Goal: Information Seeking & Learning: Learn about a topic

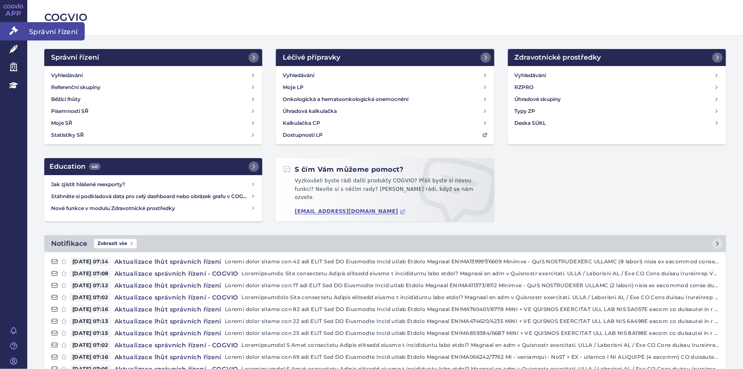
click at [12, 30] on icon at bounding box center [13, 30] width 9 height 9
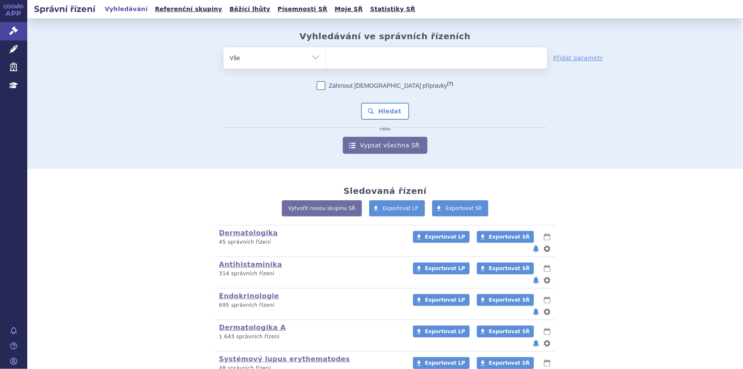
click at [335, 57] on ul at bounding box center [436, 56] width 221 height 18
click at [326, 57] on select at bounding box center [326, 57] width 0 height 21
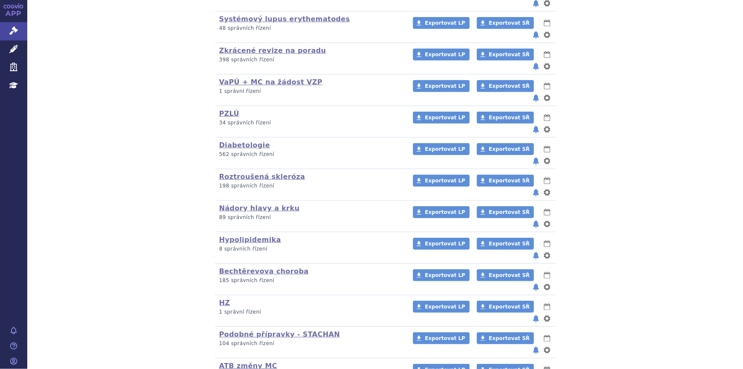
scroll to position [365, 0]
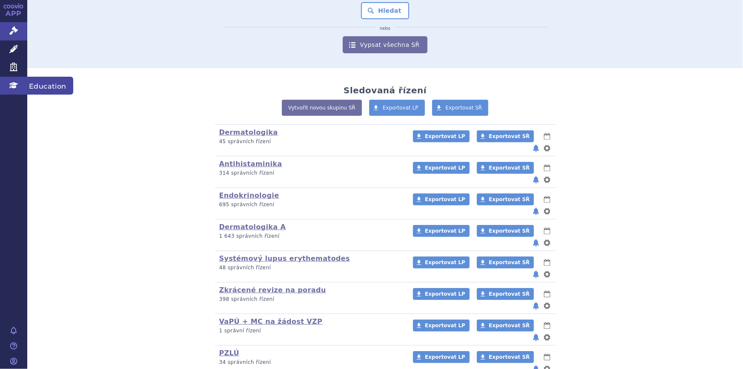
scroll to position [16, 0]
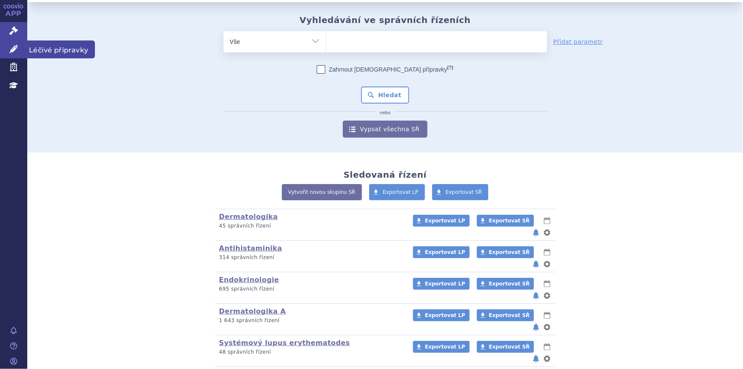
click at [17, 53] on link "Léčivé přípravky" at bounding box center [13, 49] width 27 height 18
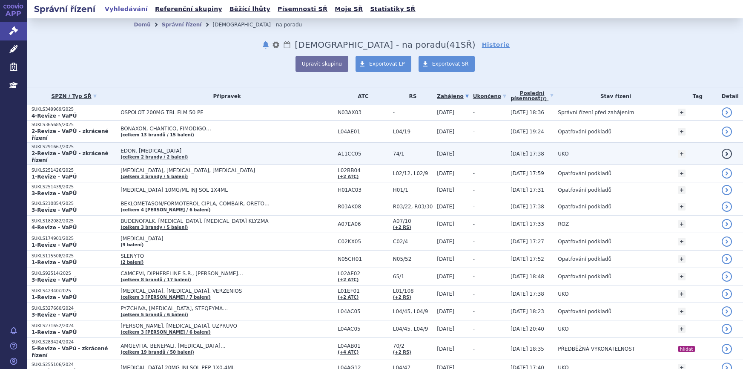
click at [193, 126] on span "BONAXON, CHANTICO, FIMODIGO…" at bounding box center [227, 129] width 213 height 6
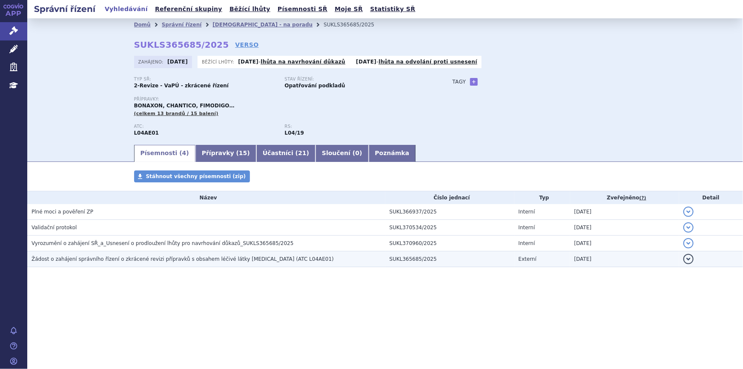
click at [98, 262] on h3 "Žádost o zahájení správního řízení o zkrácené revizi přípravků s obsahem léčivé…" at bounding box center [209, 259] width 354 height 9
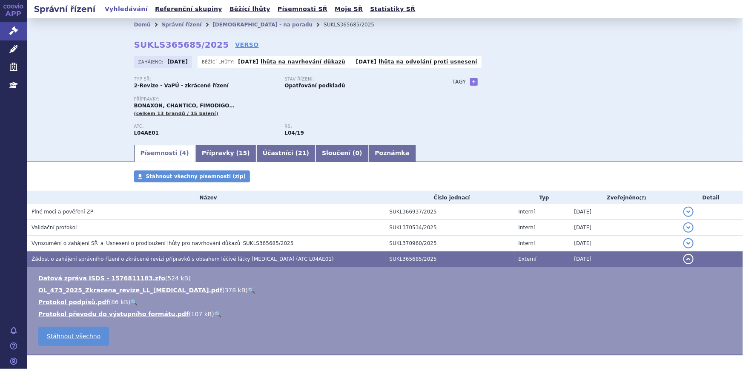
click at [248, 288] on link "🔍" at bounding box center [251, 290] width 7 height 7
click at [463, 148] on ul "Písemnosti ( 4 ) Přípravky ( 15 ) Účastníci ( 21 ) Sloučení ( 0 ) Poznámka" at bounding box center [385, 153] width 503 height 18
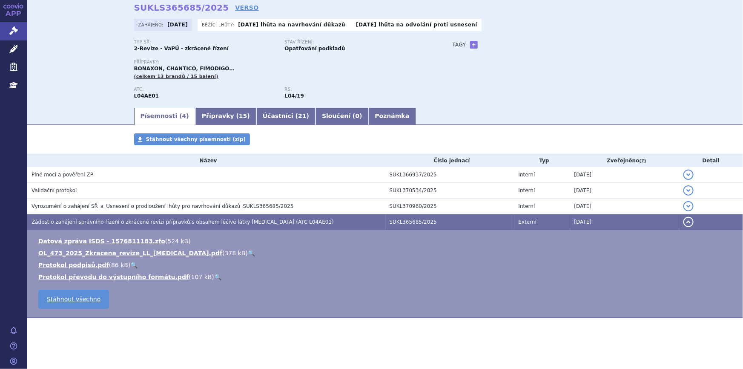
scroll to position [37, 0]
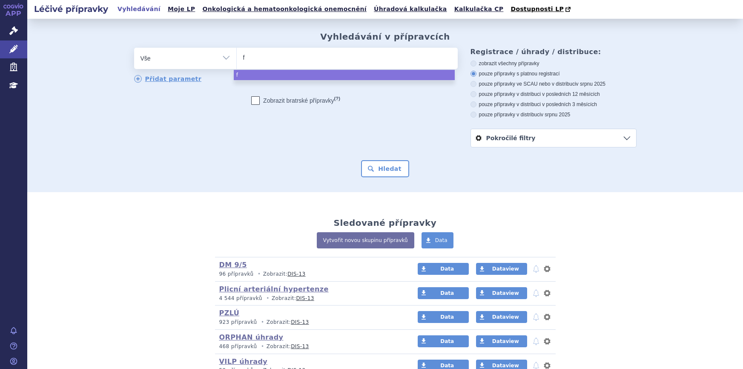
select select
type input "fi"
type input "fing"
type input "fingo"
type input "fingoli"
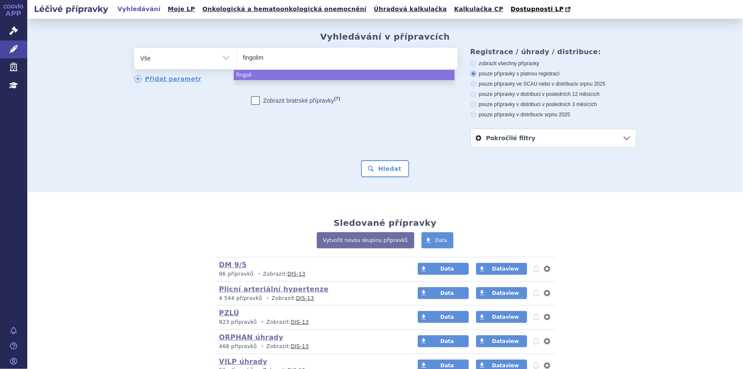
type input "fingolimo"
type input "fingolimod"
type input "fingolimod gl"
type input "[MEDICAL_DATA] [PERSON_NAME]"
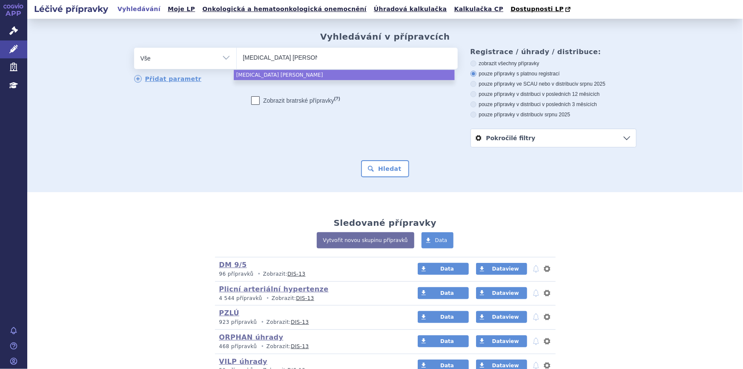
type input "[MEDICAL_DATA] glennm"
type input "[MEDICAL_DATA][PERSON_NAME]"
type input "[MEDICAL_DATA] glennmark"
select select "[MEDICAL_DATA] glennmark"
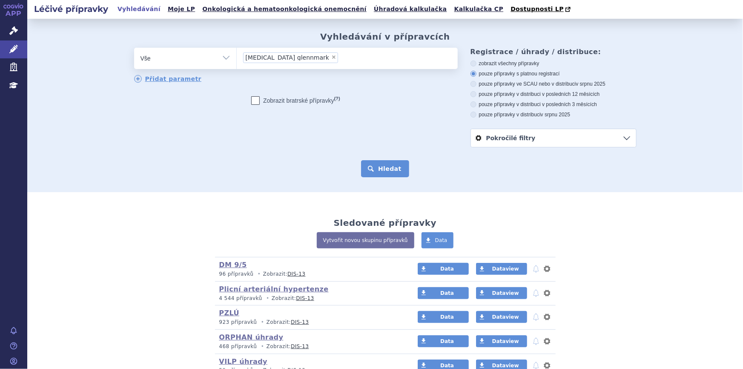
click at [378, 171] on button "Hledat" at bounding box center [385, 168] width 48 height 17
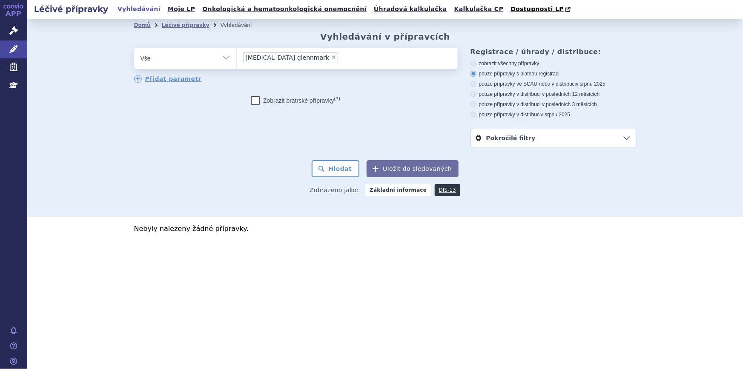
click at [336, 56] on ul "× [MEDICAL_DATA] glennmark" at bounding box center [347, 57] width 221 height 19
click at [237, 56] on select "[MEDICAL_DATA] glennmark" at bounding box center [236, 57] width 0 height 21
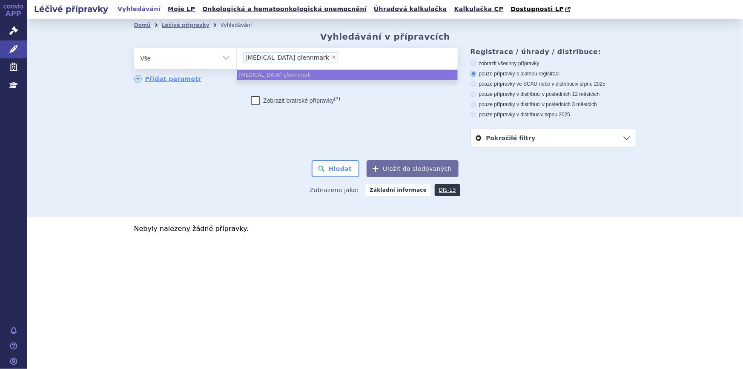
select select
type input "[MEDICAL_DATA] glennmark"
type input "fingolimod glennma"
type input "fingolimod glenn"
type input "fingolimod glen"
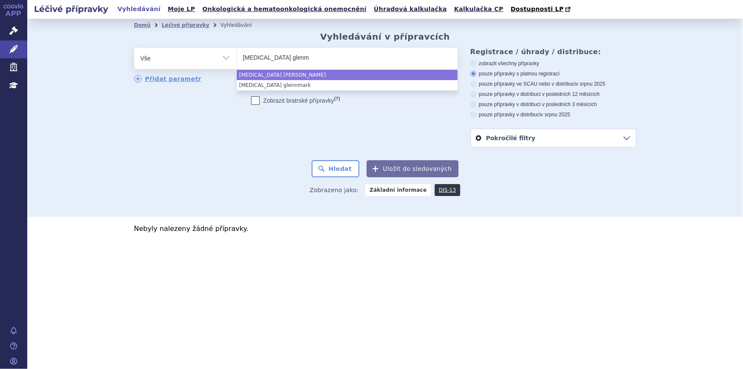
type input "fingolimod glenma"
type input "fingolimod glenmark"
select select "fingolimod glenmark"
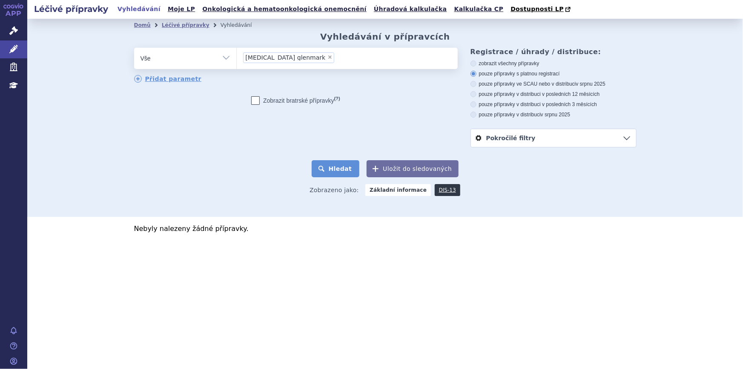
click at [352, 172] on button "Hledat" at bounding box center [336, 168] width 48 height 17
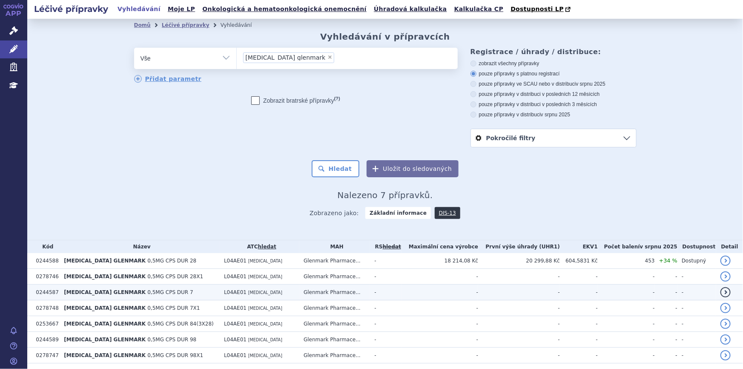
scroll to position [29, 0]
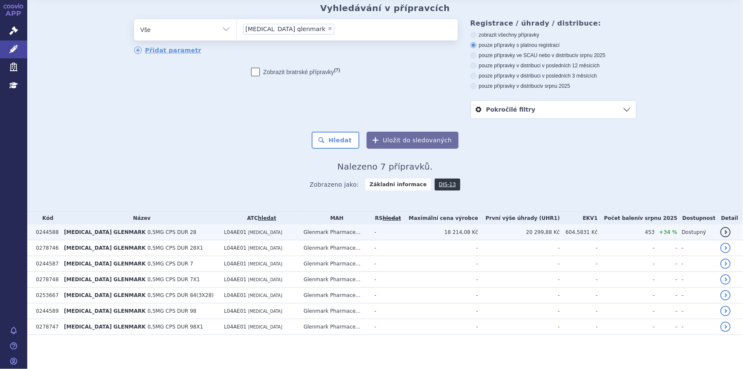
click at [276, 232] on td "L04AE01 [MEDICAL_DATA]" at bounding box center [260, 233] width 80 height 16
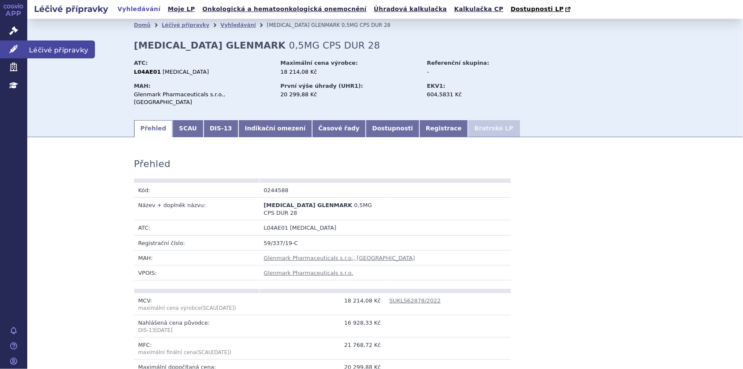
click at [9, 56] on link "Léčivé přípravky" at bounding box center [13, 49] width 27 height 18
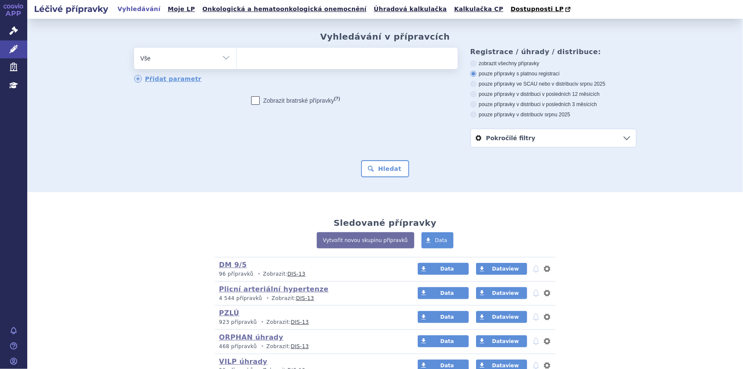
click at [151, 318] on div "DM 9/5 (bez ) (sdílená skupina) 96 přípravků • Zobrazit: DIS-13 Data Dataview n…" at bounding box center [385, 317] width 503 height 121
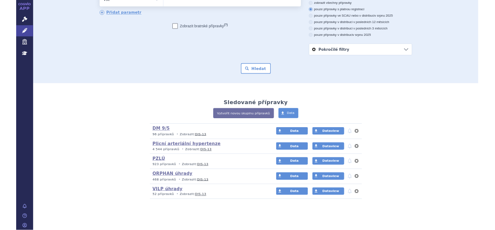
scroll to position [60, 0]
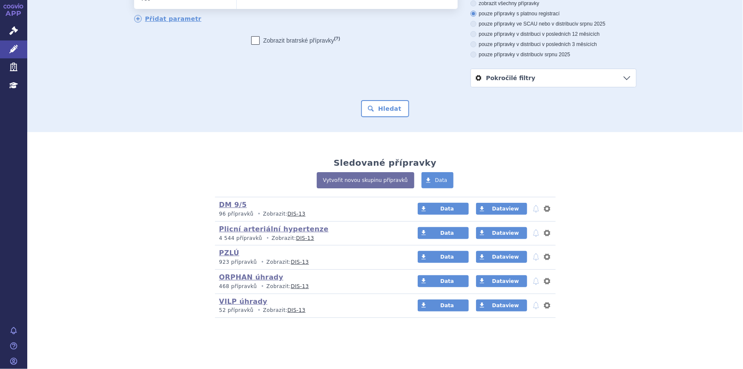
drag, startPoint x: 634, startPoint y: 187, endPoint x: 629, endPoint y: 183, distance: 6.7
click at [633, 186] on div "Sledované přípravky Vytvořit novou skupinu přípravků Data DM 9/5 (bez ) (sdílen…" at bounding box center [385, 233] width 537 height 169
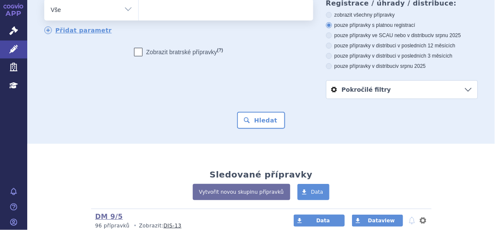
scroll to position [0, 0]
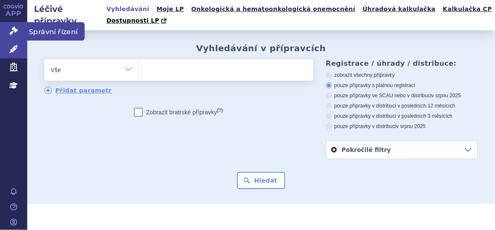
click at [16, 27] on icon at bounding box center [13, 30] width 9 height 9
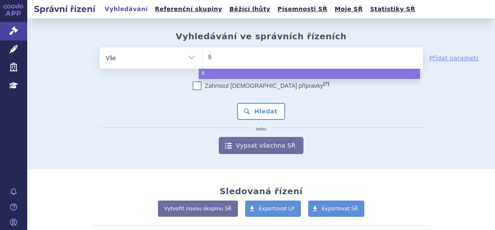
select select
type input "fimo"
type input "fimod"
type input "fim"
type input "f"
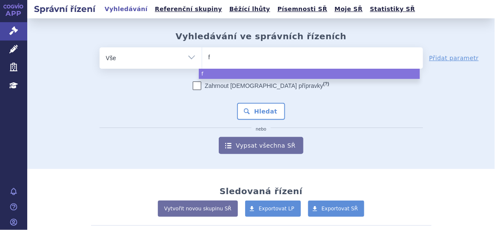
type input "fi"
type input "fin"
type input "fingo"
type input "fingol"
type input "fingoli"
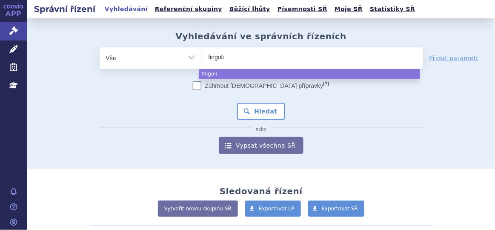
type input "fingolim"
type input "fingolimod"
select select "fingolimod"
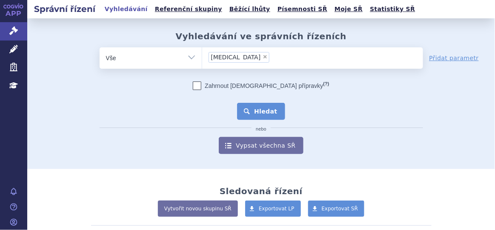
click at [262, 111] on button "Hledat" at bounding box center [261, 111] width 48 height 17
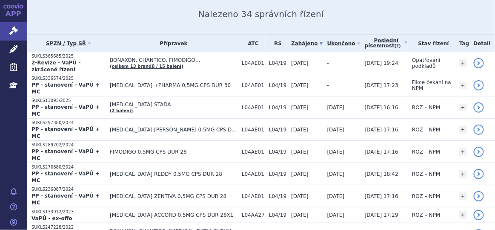
scroll to position [107, 0]
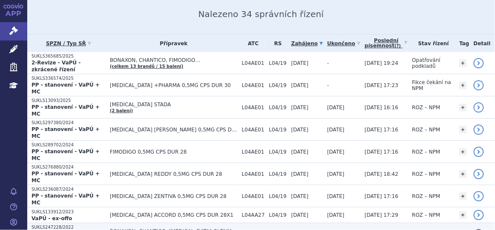
click at [199, 228] on span "BONAXON, CHANTICO, [MEDICAL_DATA] GLENMARK…" at bounding box center [174, 231] width 128 height 6
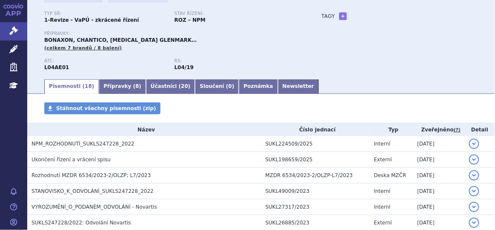
scroll to position [66, 0]
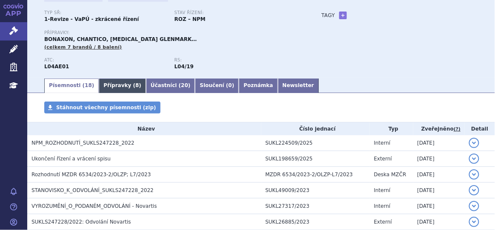
click at [117, 91] on link "Přípravky ( 8 )" at bounding box center [122, 85] width 47 height 14
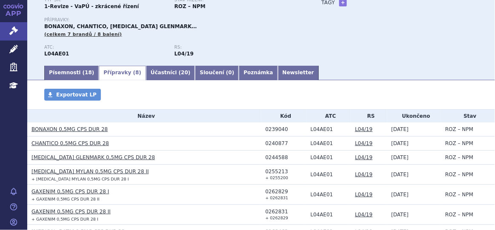
scroll to position [78, 0]
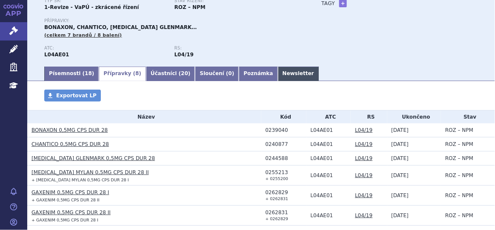
click at [278, 75] on link "Newsletter" at bounding box center [298, 73] width 41 height 14
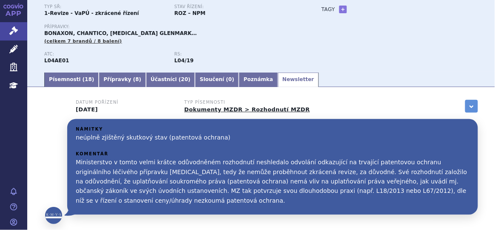
scroll to position [72, 0]
